Goal: Check status: Check status

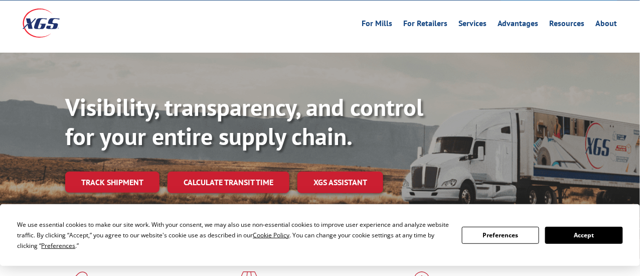
scroll to position [50, 0]
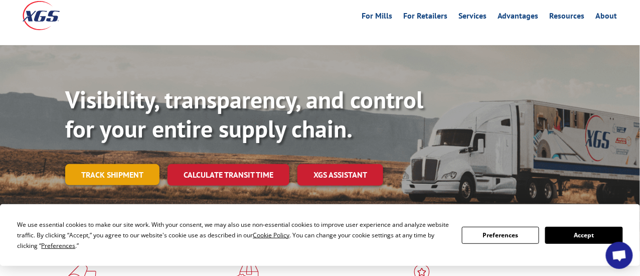
click at [117, 164] on link "Track shipment" at bounding box center [112, 174] width 94 height 21
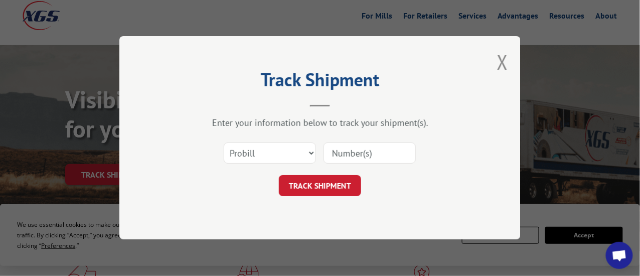
click at [366, 153] on input at bounding box center [370, 153] width 92 height 21
type input "526439933"
click at [312, 184] on button "TRACK SHIPMENT" at bounding box center [320, 186] width 82 height 21
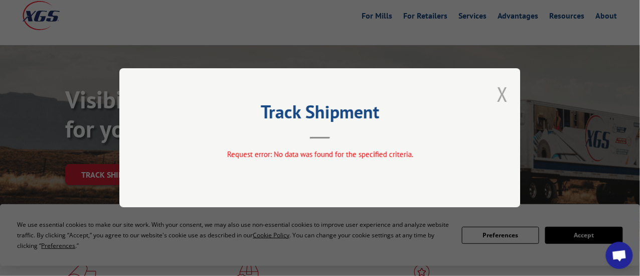
click at [506, 93] on button "Close modal" at bounding box center [502, 94] width 11 height 27
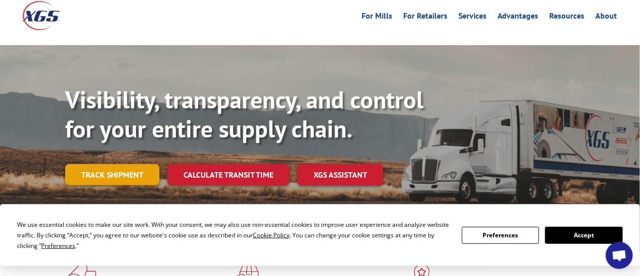
click at [110, 164] on link "Track shipment" at bounding box center [112, 174] width 94 height 21
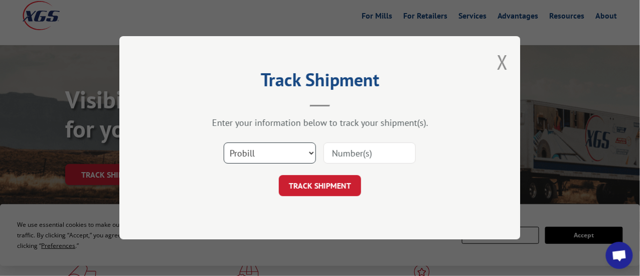
click at [313, 152] on select "Select category... Probill BOL PO" at bounding box center [270, 153] width 92 height 21
select select "bol"
click at [224, 143] on select "Select category... Probill BOL PO" at bounding box center [270, 153] width 92 height 21
click at [357, 155] on input at bounding box center [370, 153] width 92 height 21
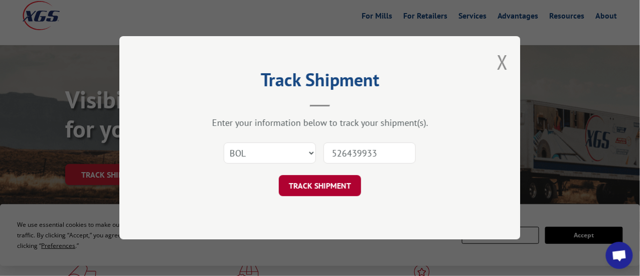
type input "526439933"
click at [318, 191] on button "TRACK SHIPMENT" at bounding box center [320, 186] width 82 height 21
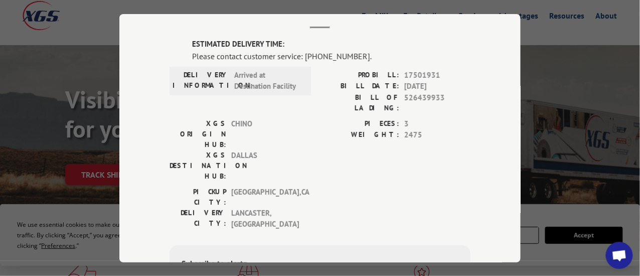
scroll to position [37, 0]
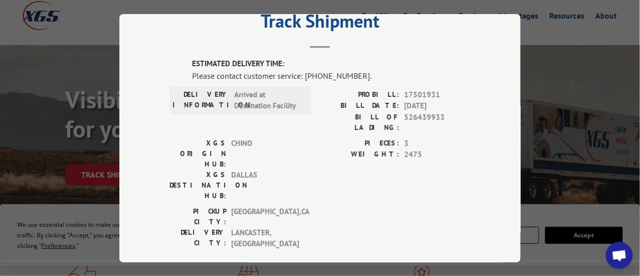
click at [24, 141] on div "Track Shipment ESTIMATED DELIVERY TIME: Please contact customer service: [PHONE…" at bounding box center [320, 138] width 640 height 276
